Goal: Obtain resource: Obtain resource

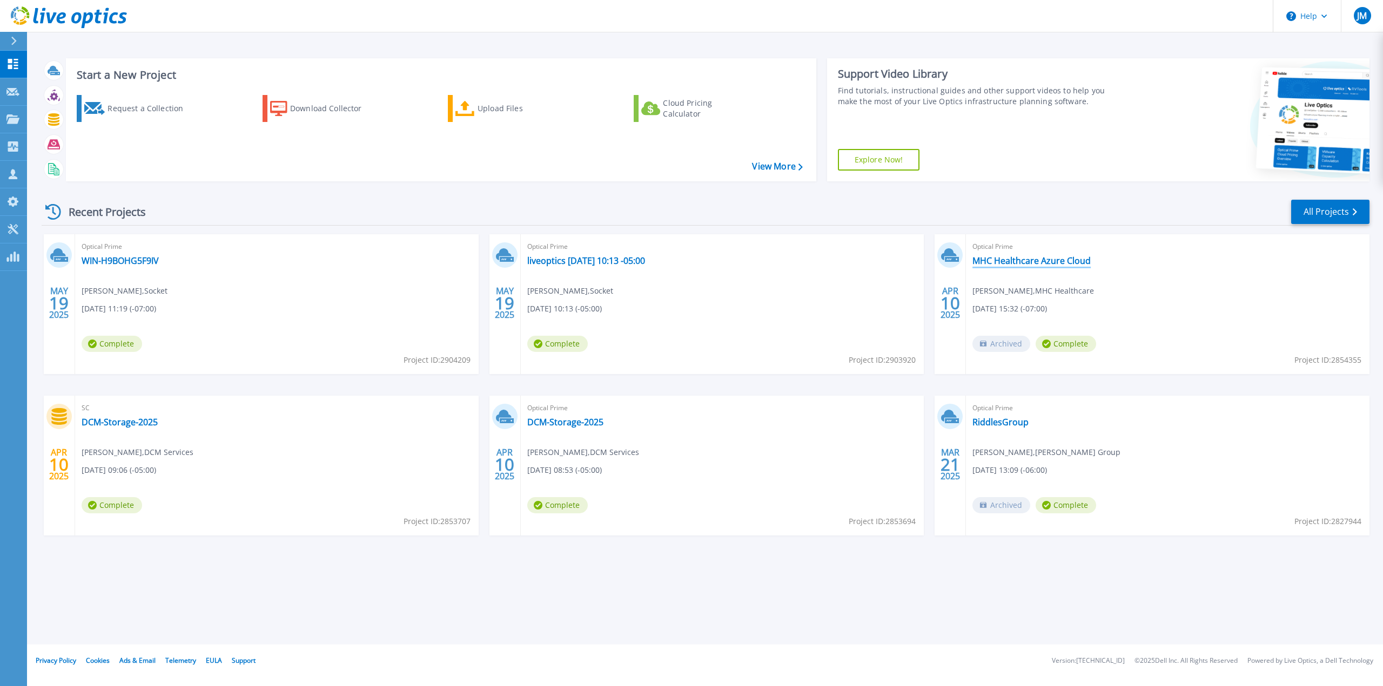
click at [1053, 263] on link "MHC Healthcare Azure Cloud" at bounding box center [1031, 260] width 118 height 11
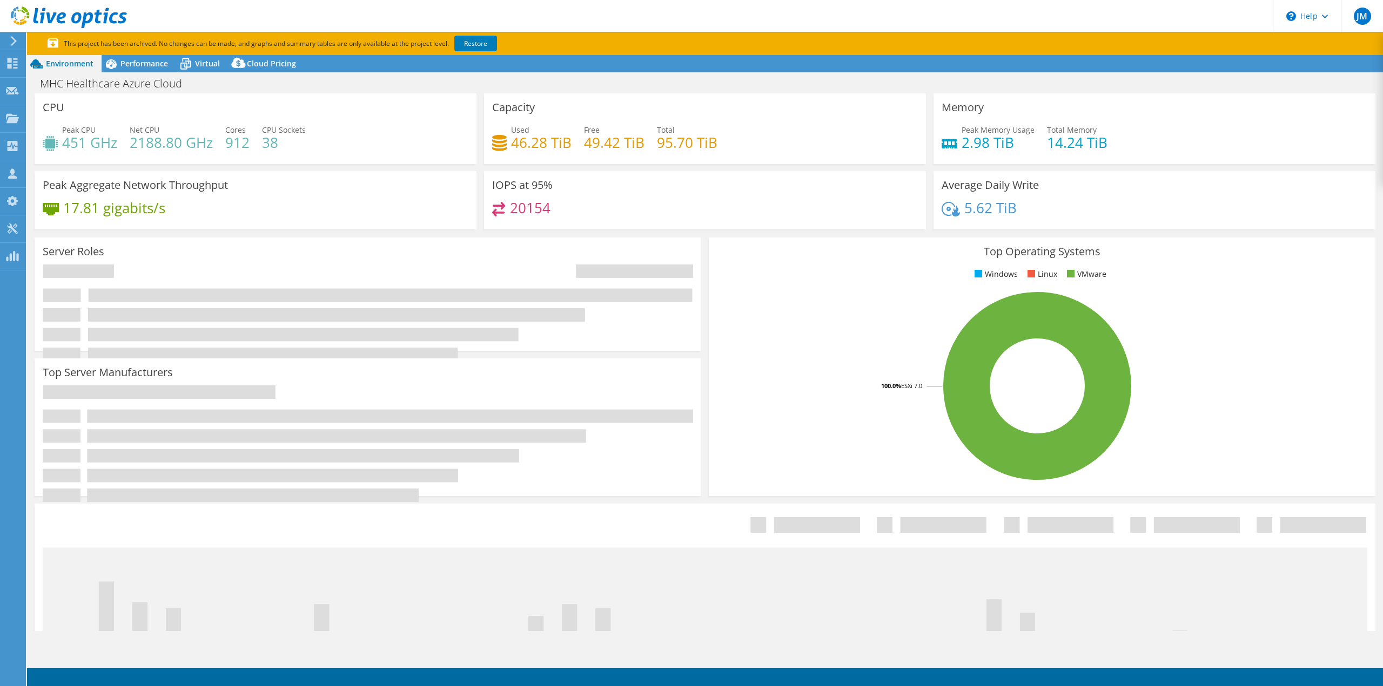
select select "USWest"
select select "USD"
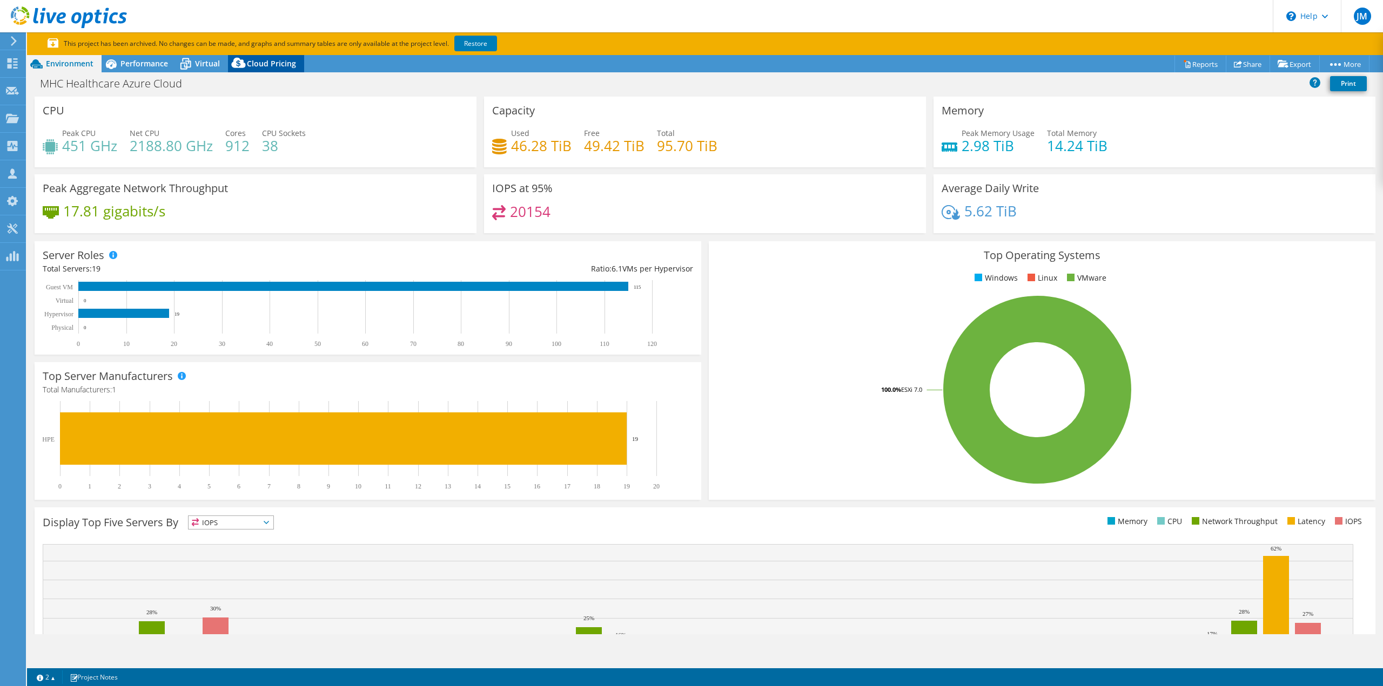
click at [267, 64] on span "Cloud Pricing" at bounding box center [271, 63] width 49 height 10
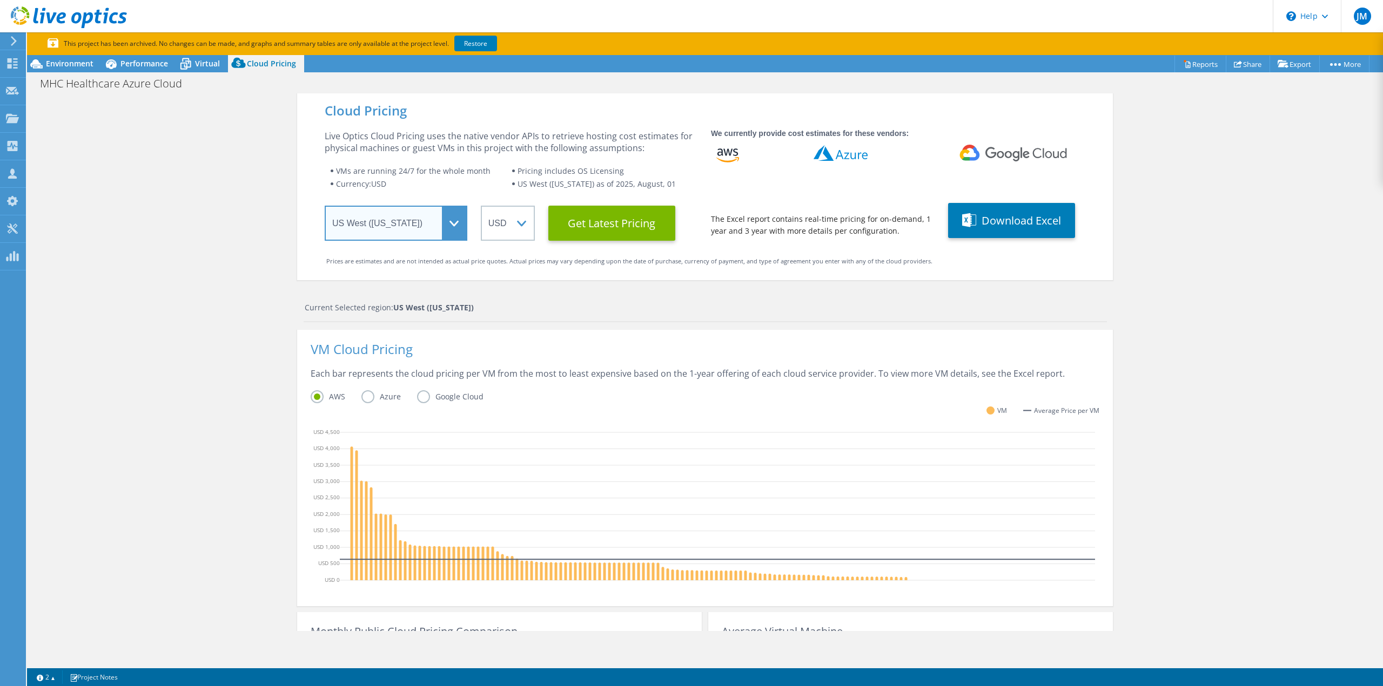
click at [450, 226] on select "Select a Region Asia Pacific (Hong Kong) Asia Pacific (Mumbai) Asia Pacific (Se…" at bounding box center [396, 223] width 143 height 35
drag, startPoint x: 180, startPoint y: 431, endPoint x: 188, endPoint y: 430, distance: 7.6
click at [180, 431] on div "Cloud Pricing Live Optics Cloud Pricing uses the native vendor APIs to retrieve…" at bounding box center [705, 453] width 1356 height 721
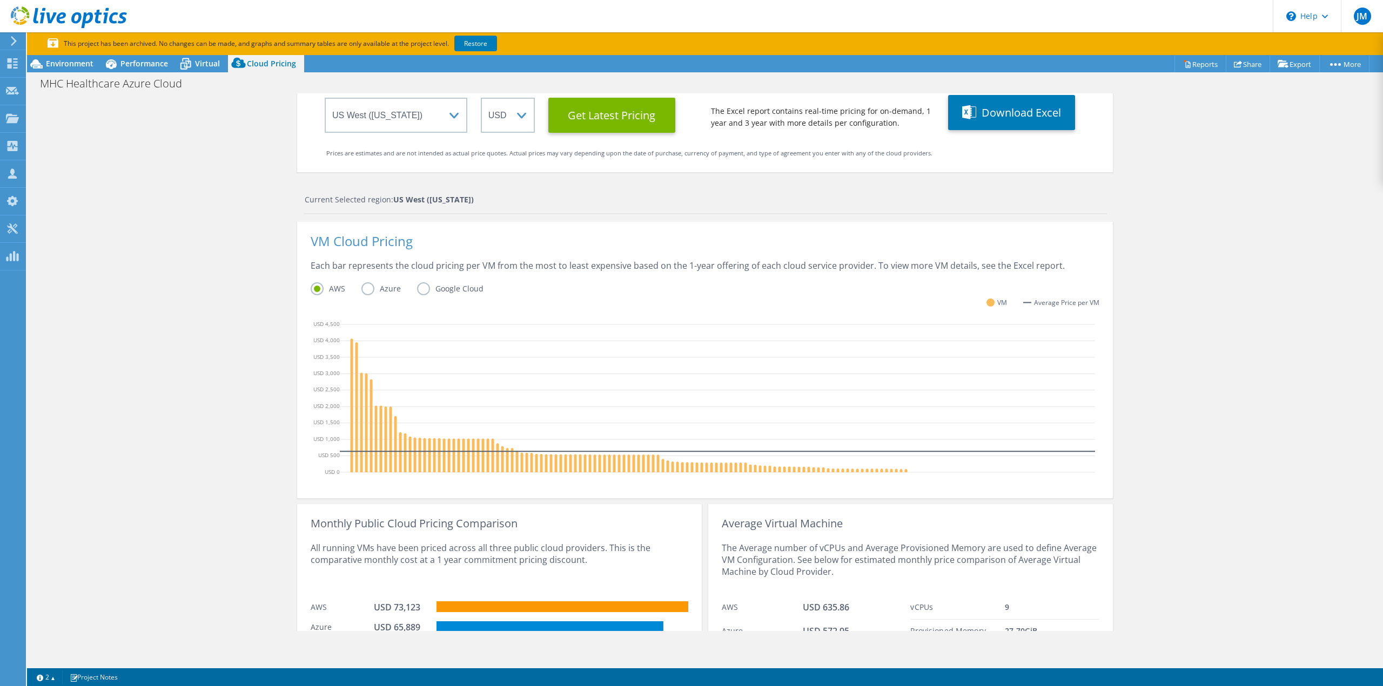
click at [1176, 363] on div "Cloud Pricing Live Optics Cloud Pricing uses the native vendor APIs to retrieve…" at bounding box center [705, 345] width 1356 height 721
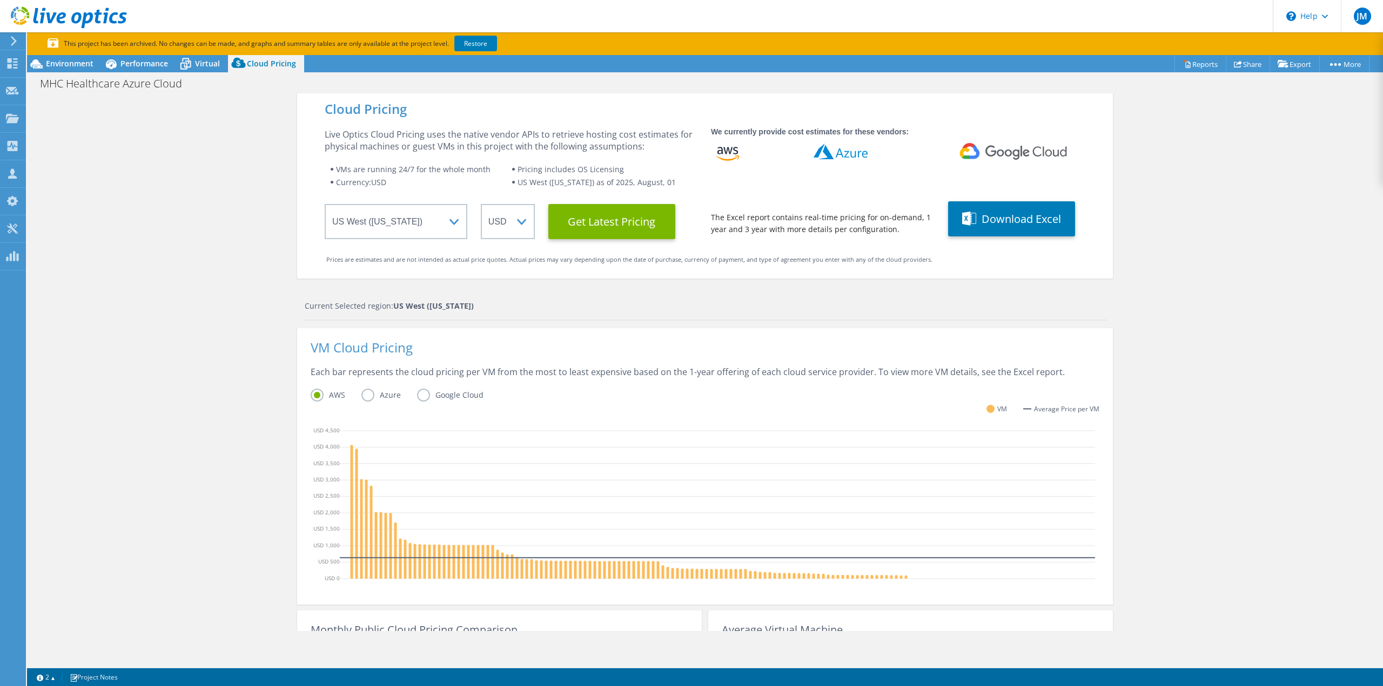
scroll to position [0, 0]
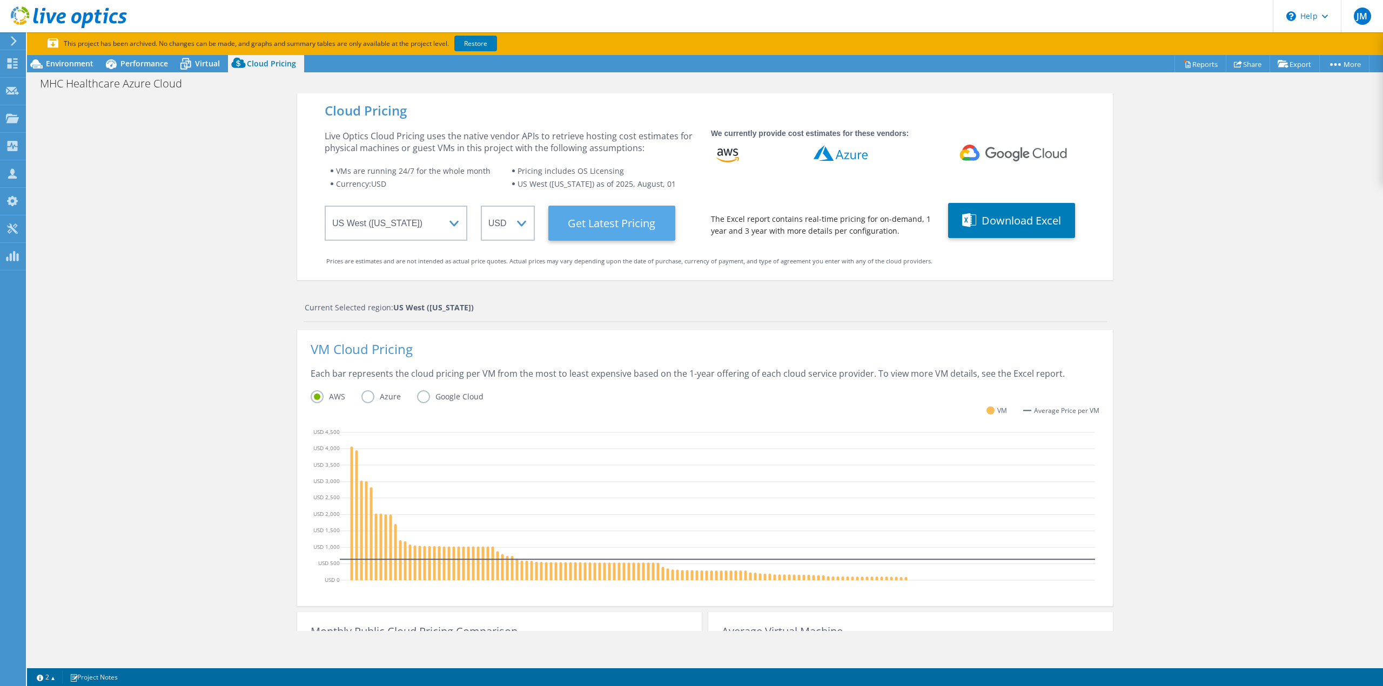
click at [605, 226] on Latest "Get Latest Pricing" at bounding box center [611, 223] width 127 height 35
click at [1093, 278] on div "Cloud Pricing Live Optics Cloud Pricing uses the native vendor APIs to retrieve…" at bounding box center [704, 186] width 815 height 187
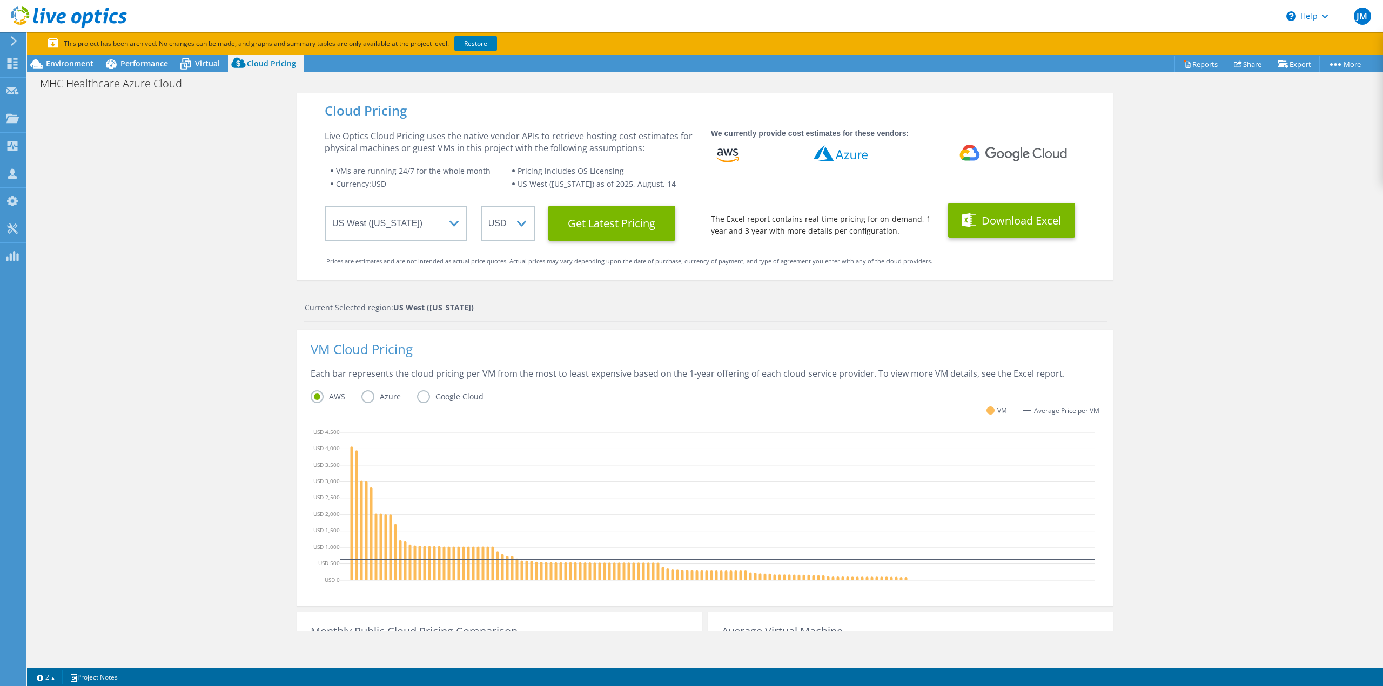
click at [1001, 227] on button "Download Excel" at bounding box center [1011, 220] width 127 height 35
click at [1258, 339] on div "Cloud Pricing Live Optics Cloud Pricing uses the native vendor APIs to retrieve…" at bounding box center [705, 453] width 1356 height 721
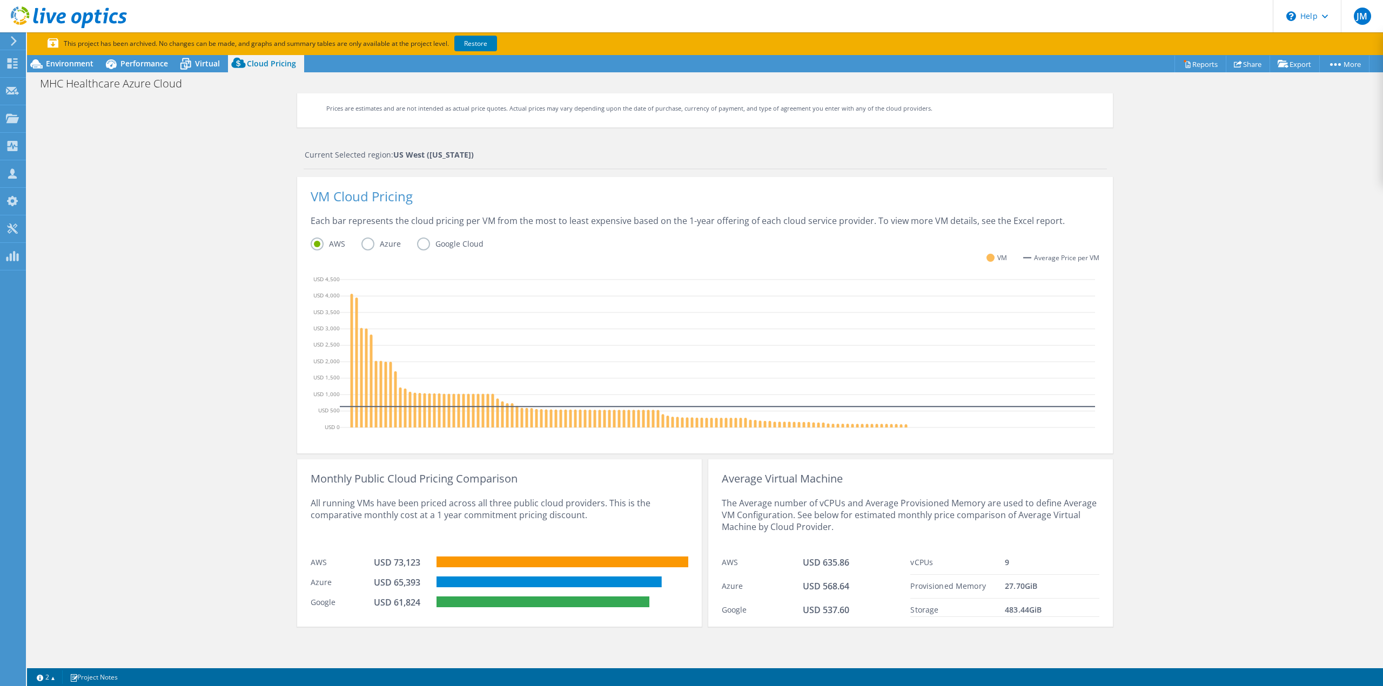
scroll to position [162, 0]
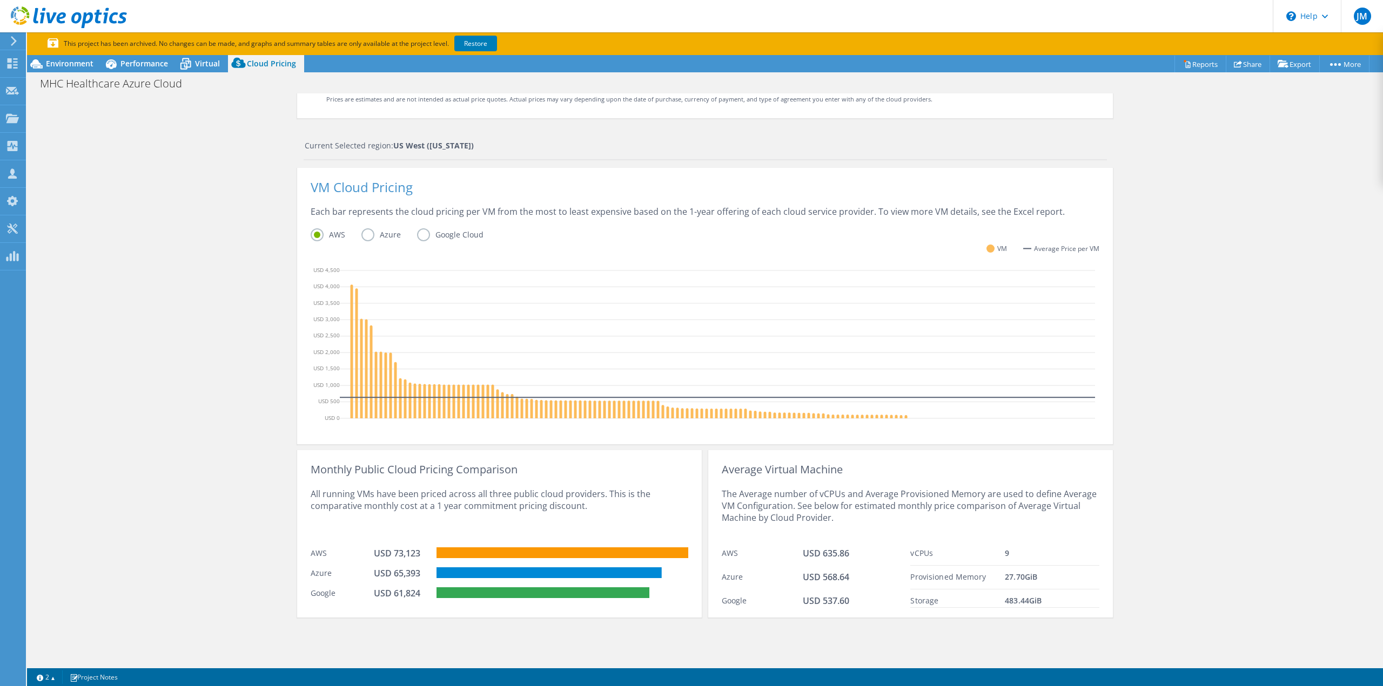
click at [1235, 375] on div "Cloud Pricing Live Optics Cloud Pricing uses the native vendor APIs to retrieve…" at bounding box center [705, 291] width 1356 height 721
click at [364, 236] on label "Azure" at bounding box center [389, 234] width 56 height 13
click at [0, 0] on input "Azure" at bounding box center [0, 0] width 0 height 0
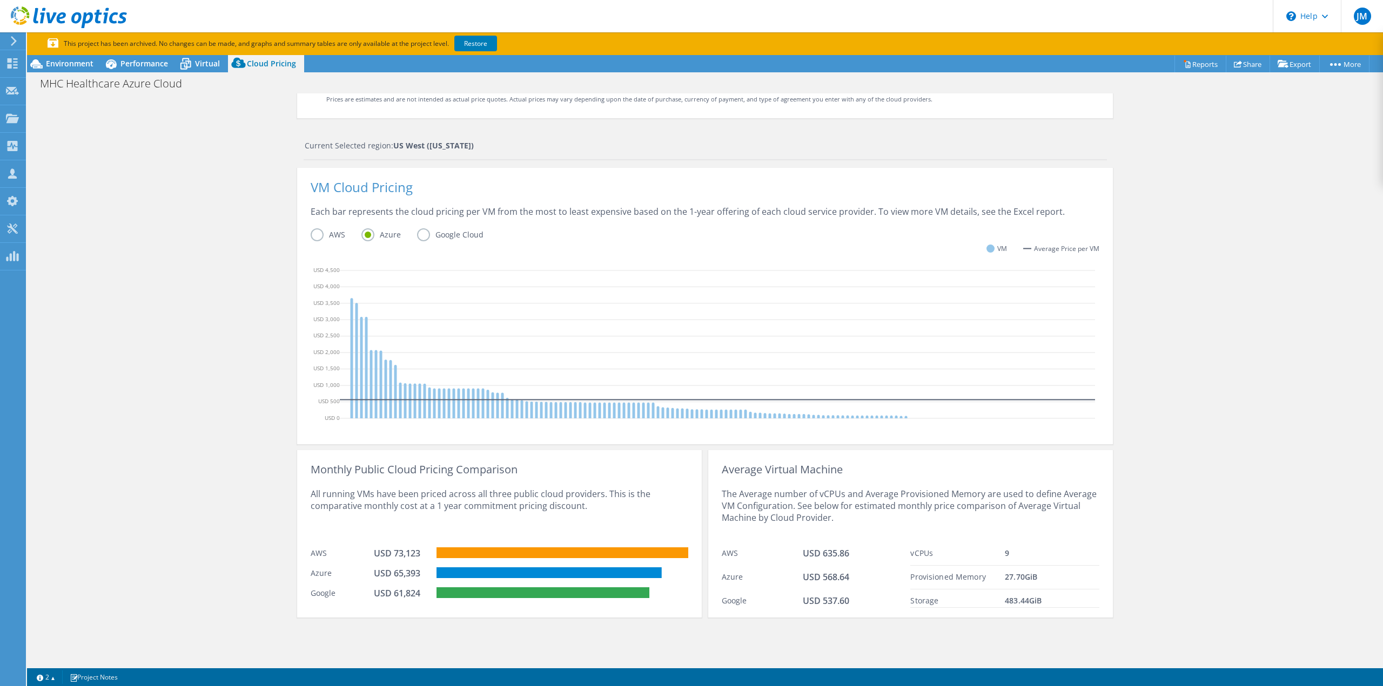
click at [318, 237] on label "AWS" at bounding box center [336, 234] width 51 height 13
click at [0, 0] on input "AWS" at bounding box center [0, 0] width 0 height 0
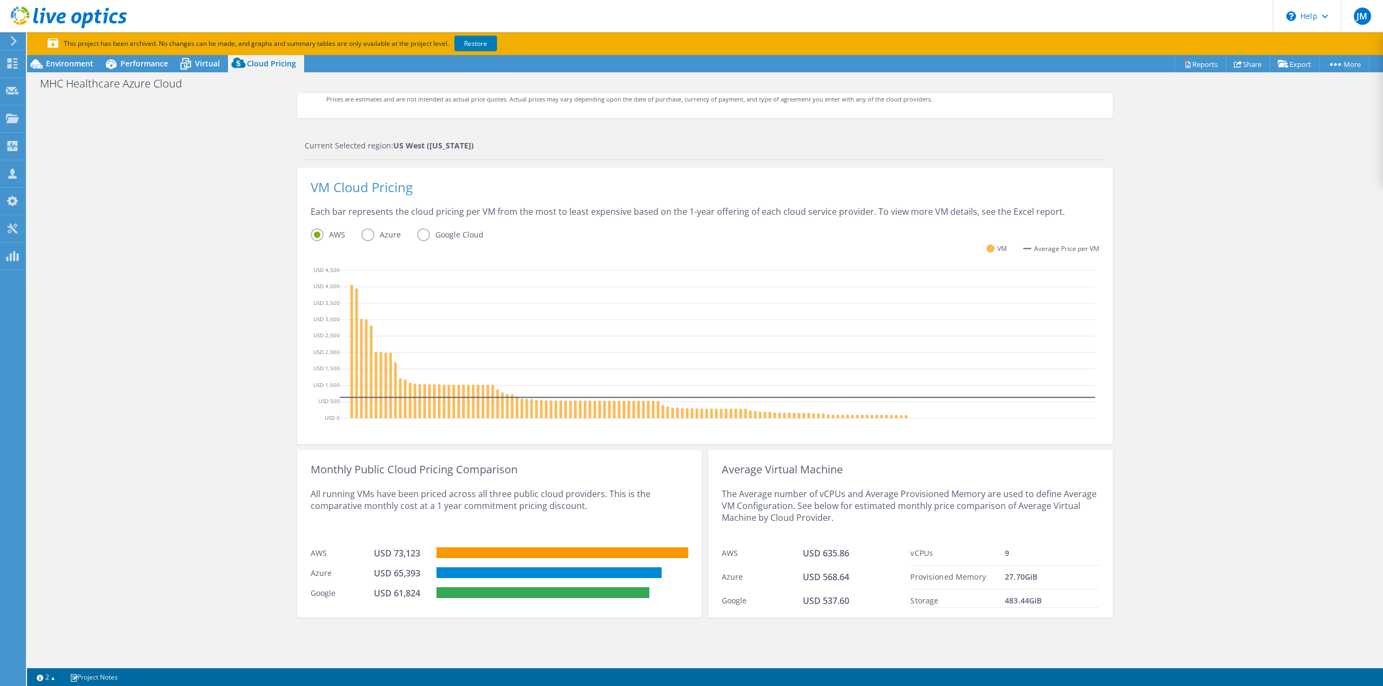
click at [1198, 300] on div "Cloud Pricing Live Optics Cloud Pricing uses the native vendor APIs to retrieve…" at bounding box center [705, 291] width 1356 height 721
click at [368, 234] on label "Azure" at bounding box center [389, 234] width 56 height 13
click at [0, 0] on input "Azure" at bounding box center [0, 0] width 0 height 0
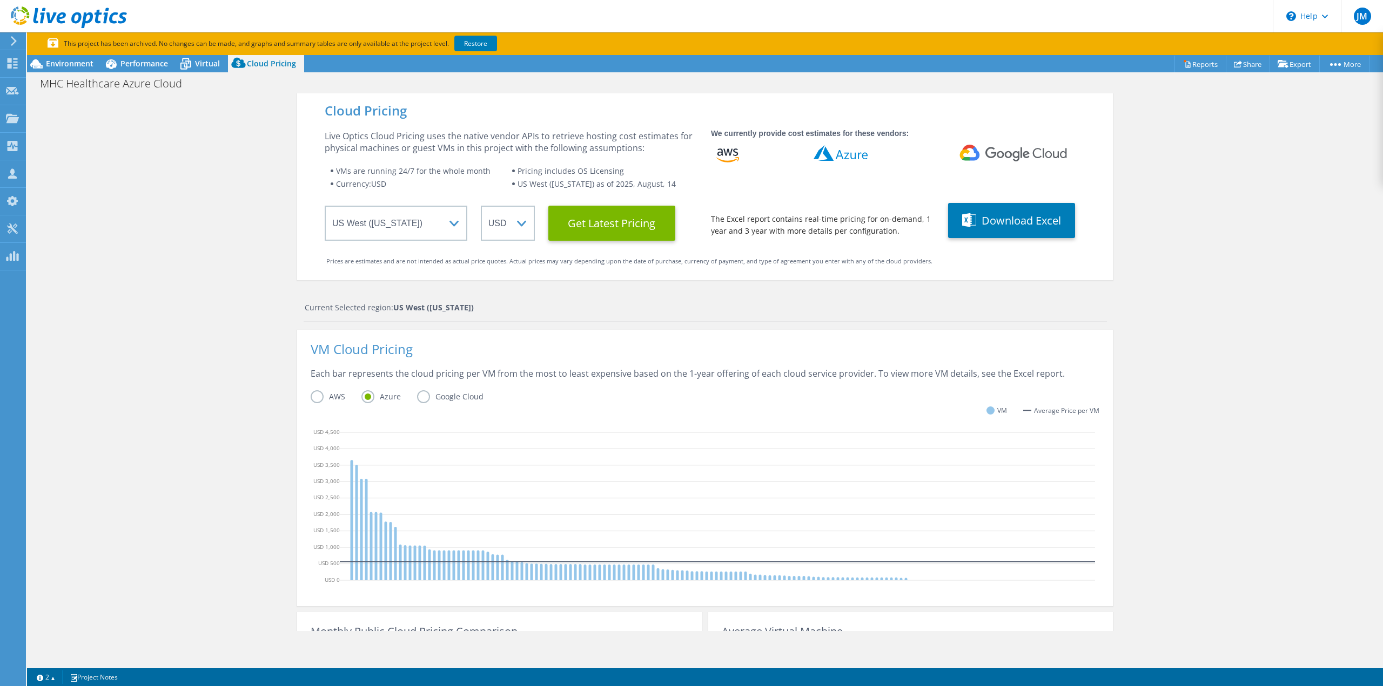
scroll to position [0, 0]
click at [97, 16] on use at bounding box center [69, 17] width 116 height 22
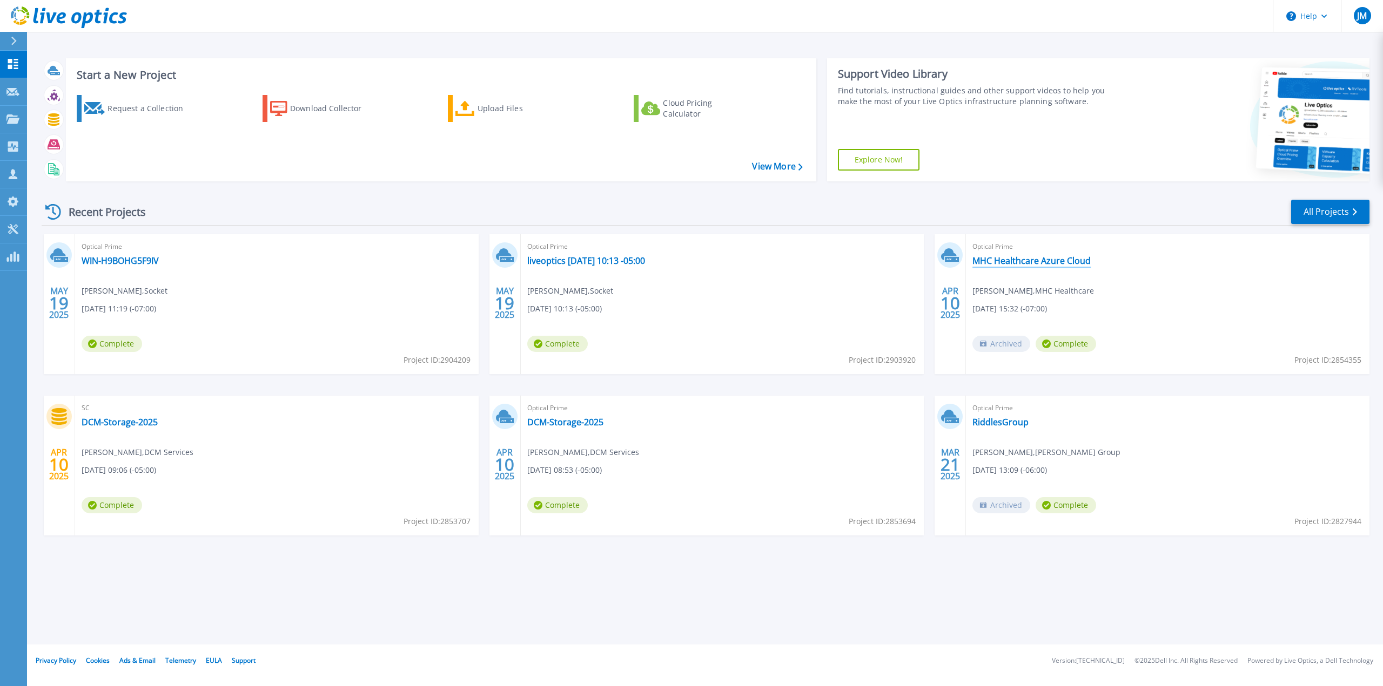
click at [1051, 262] on link "MHC Healthcare Azure Cloud" at bounding box center [1031, 260] width 118 height 11
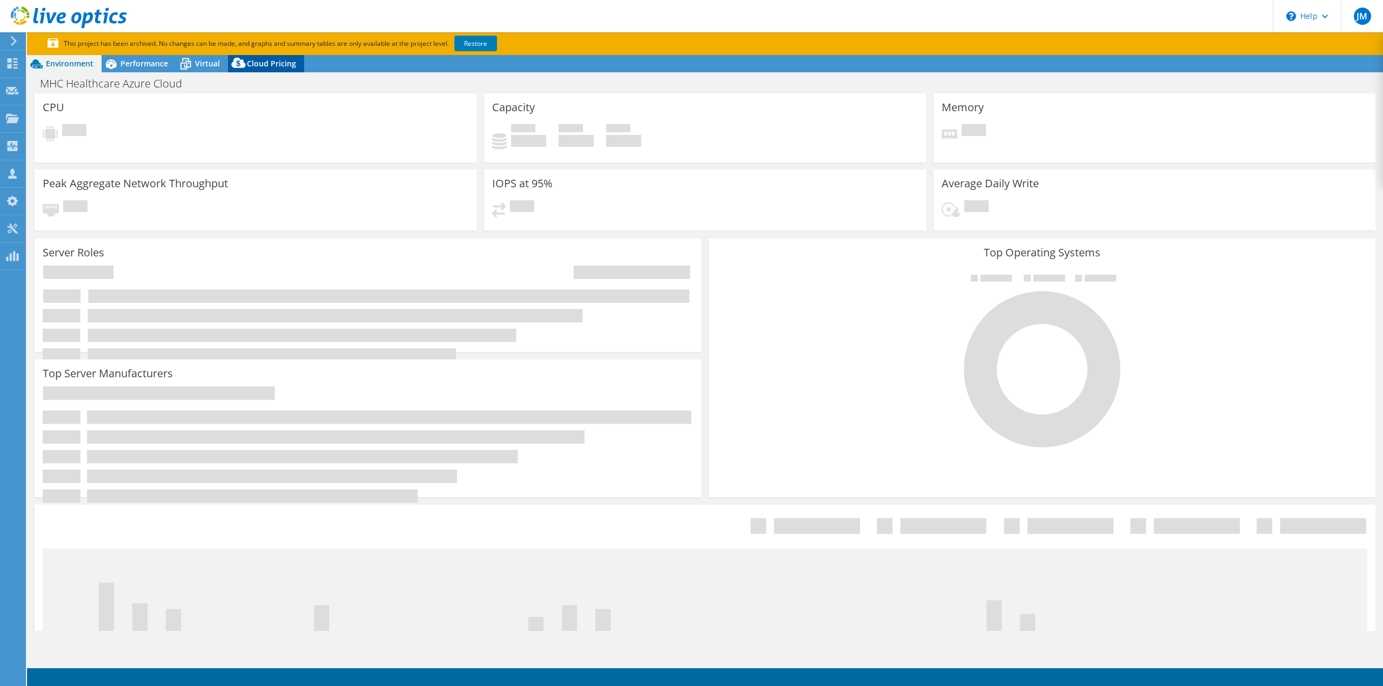
select select "USWest"
select select "USD"
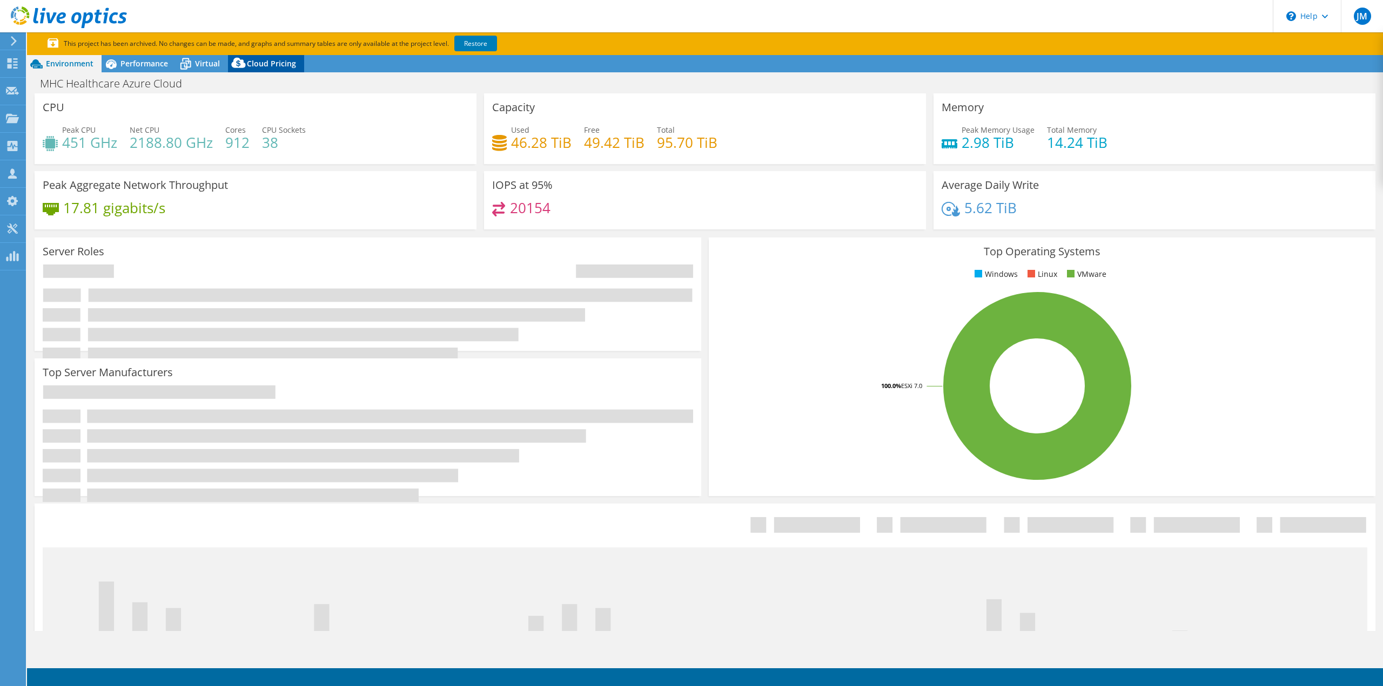
click at [282, 56] on div "Cloud Pricing" at bounding box center [266, 63] width 76 height 17
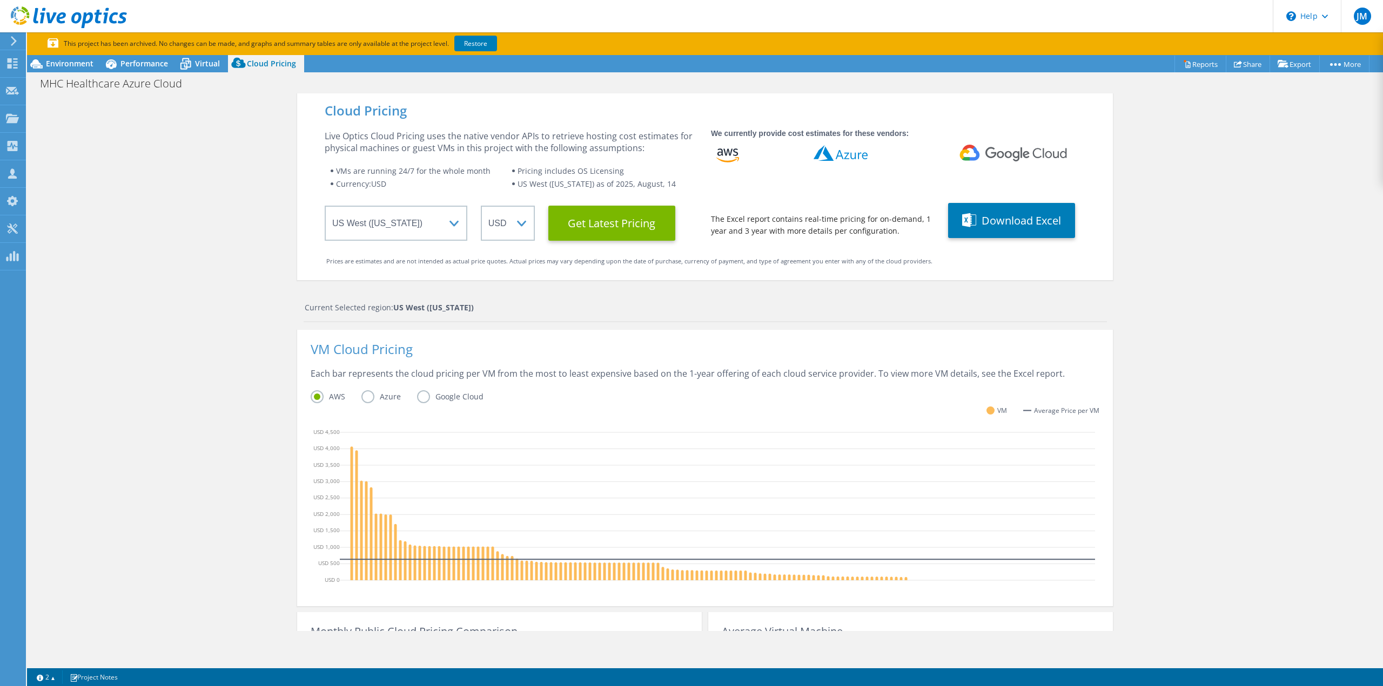
click at [1239, 174] on div "Cloud Pricing Live Optics Cloud Pricing uses the native vendor APIs to retrieve…" at bounding box center [705, 453] width 1356 height 721
drag, startPoint x: 1256, startPoint y: 212, endPoint x: 1002, endPoint y: 247, distance: 256.2
click at [1251, 212] on div "Cloud Pricing Live Optics Cloud Pricing uses the native vendor APIs to retrieve…" at bounding box center [705, 453] width 1356 height 721
click at [995, 232] on button "Download Excel" at bounding box center [1011, 220] width 127 height 35
click at [475, 40] on link "Restore" at bounding box center [475, 44] width 43 height 16
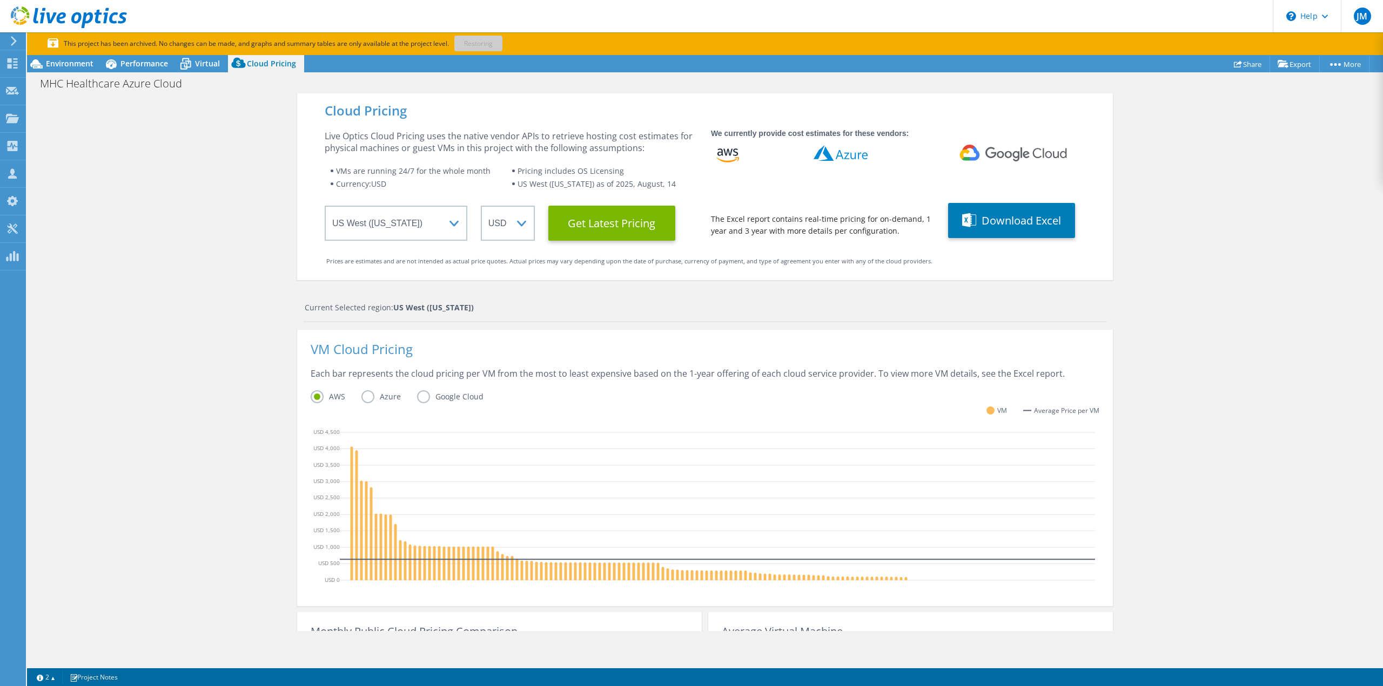
click at [844, 358] on div "VM Cloud Pricing" at bounding box center [705, 355] width 788 height 24
click at [1338, 280] on div "Cloud Pricing Live Optics Cloud Pricing uses the native vendor APIs to retrieve…" at bounding box center [705, 453] width 1356 height 721
click at [181, 211] on div "Cloud Pricing Live Optics Cloud Pricing uses the native vendor APIs to retrieve…" at bounding box center [705, 453] width 1356 height 721
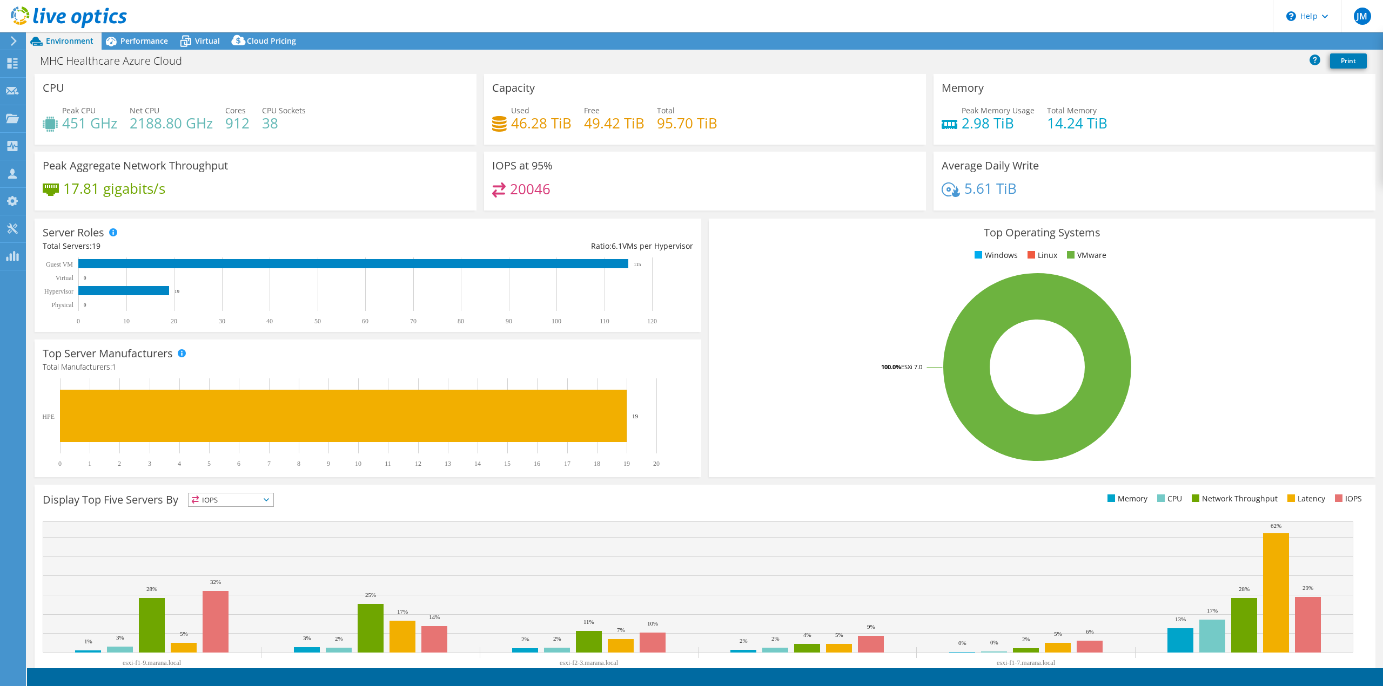
select select "USWest"
select select "USD"
click at [258, 42] on span "Cloud Pricing" at bounding box center [271, 41] width 49 height 10
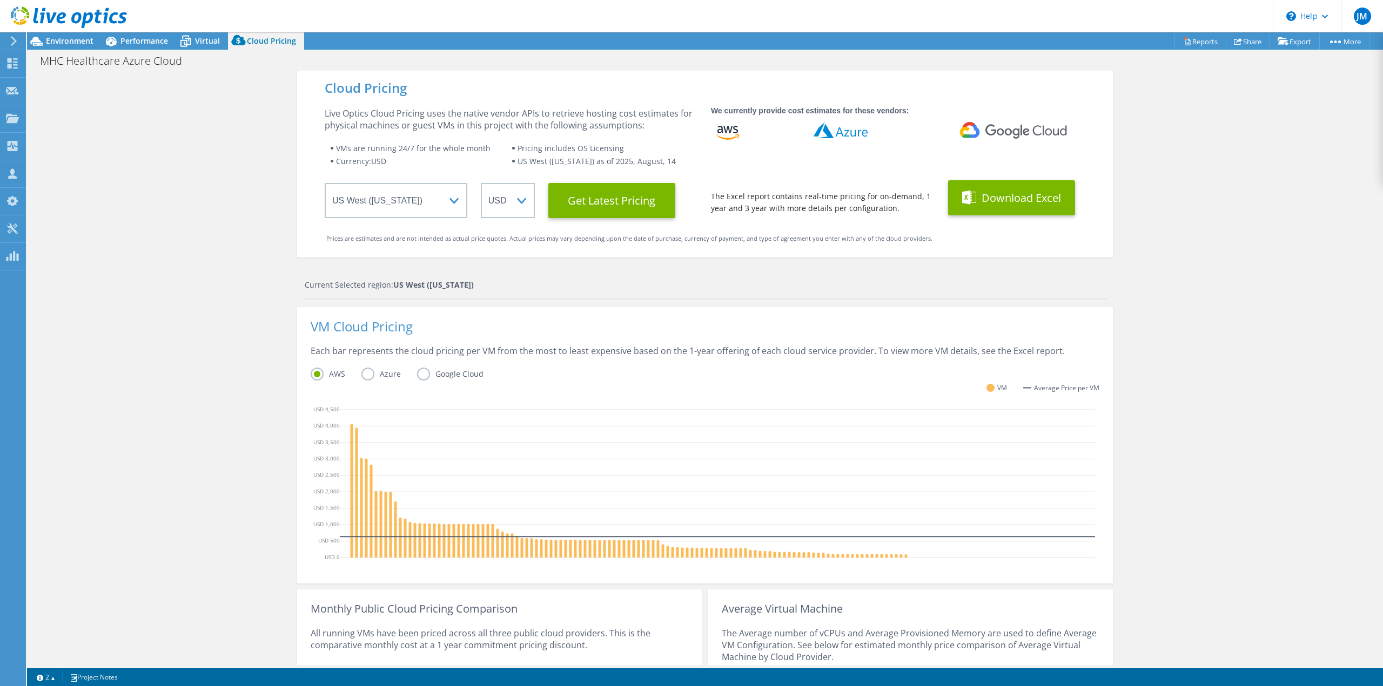
click at [1005, 199] on button "Download Excel" at bounding box center [1011, 197] width 127 height 35
